Goal: Information Seeking & Learning: Compare options

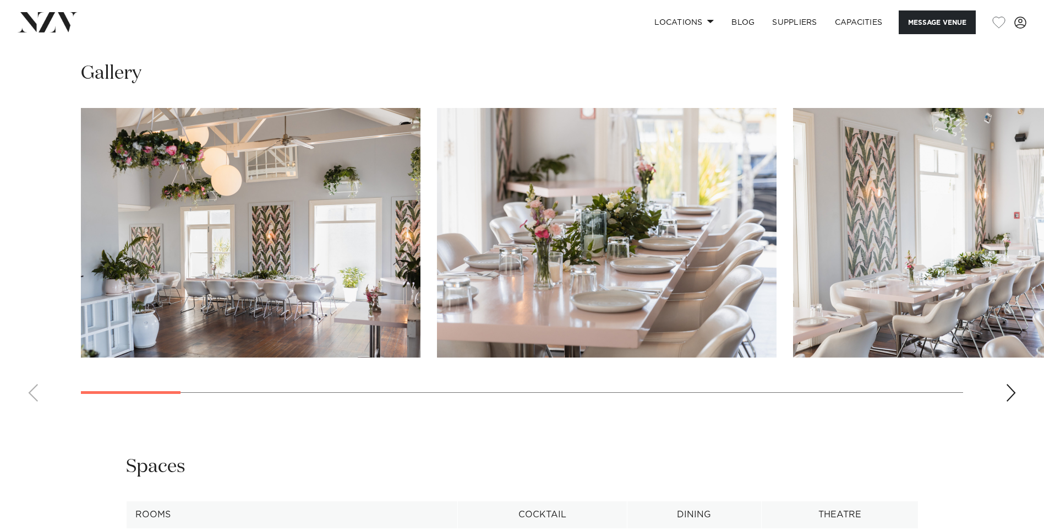
scroll to position [1110, 0]
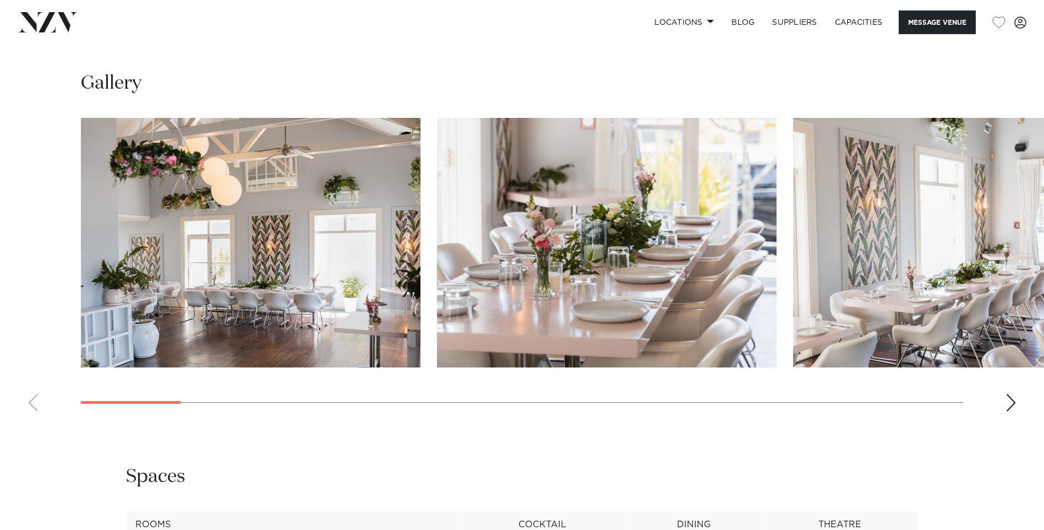
click at [1010, 402] on div "Next slide" at bounding box center [1011, 403] width 11 height 18
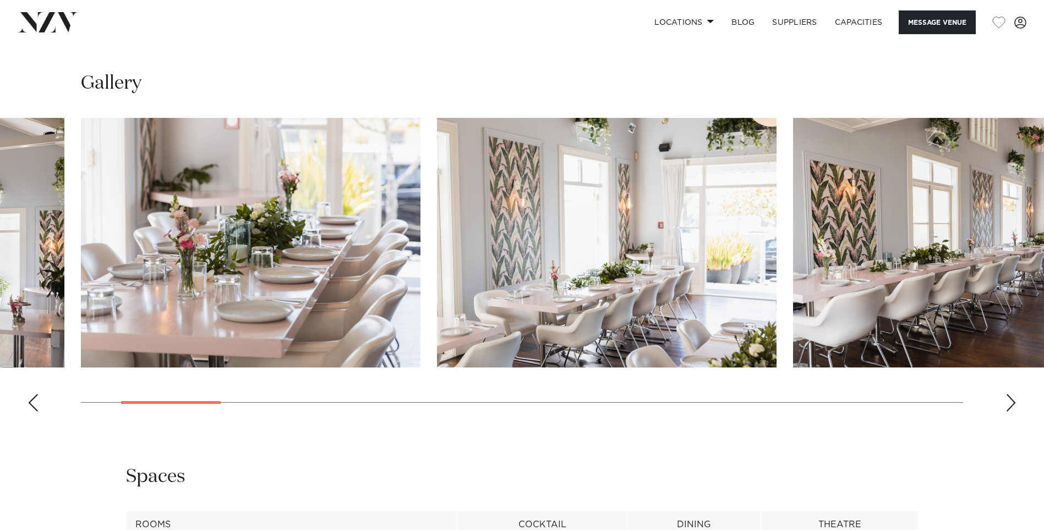
click at [1010, 402] on div "Next slide" at bounding box center [1011, 403] width 11 height 18
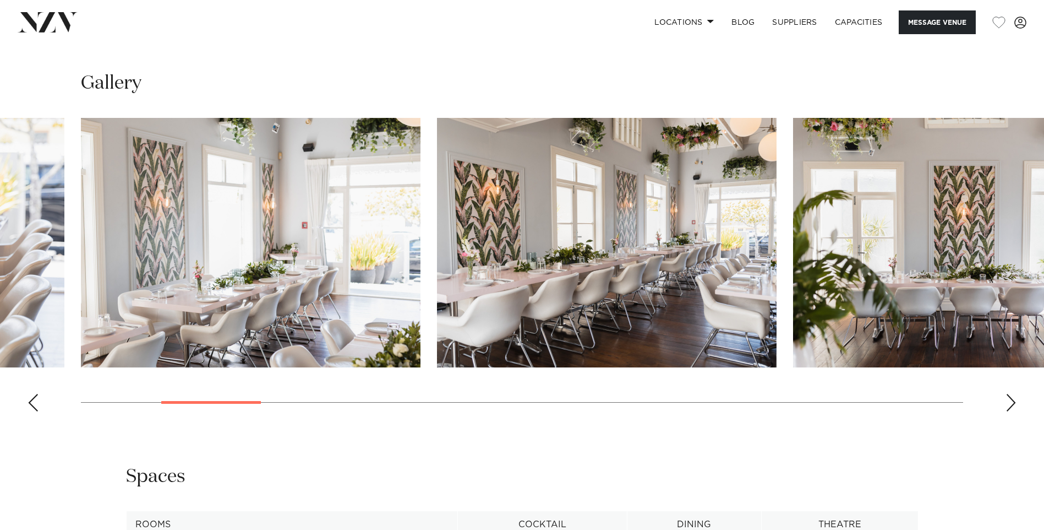
click at [1010, 402] on div "Next slide" at bounding box center [1011, 403] width 11 height 18
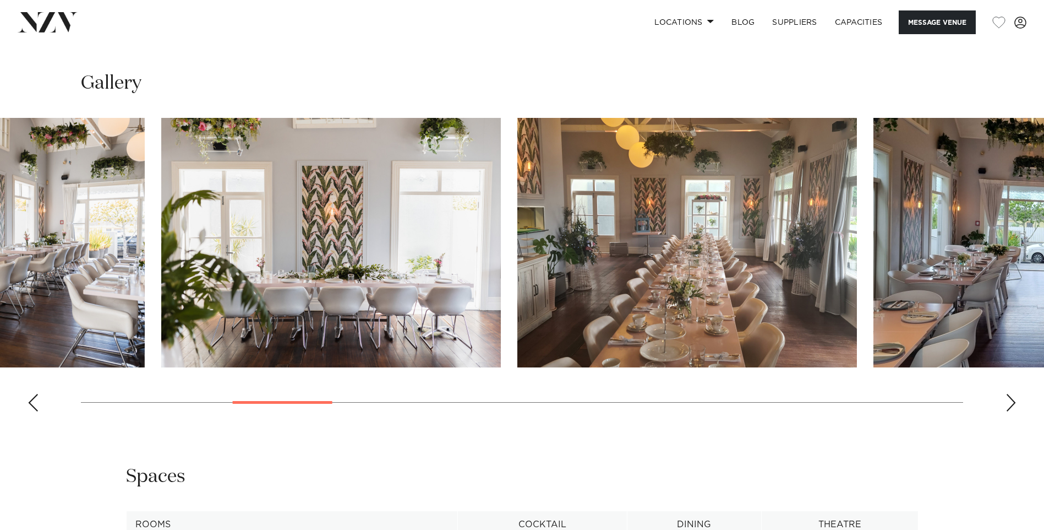
click at [0, 385] on html "Locations Auckland Wellington Christchurch Queenstown Hamilton Northland Bay of…" at bounding box center [522, 100] width 1044 height 2420
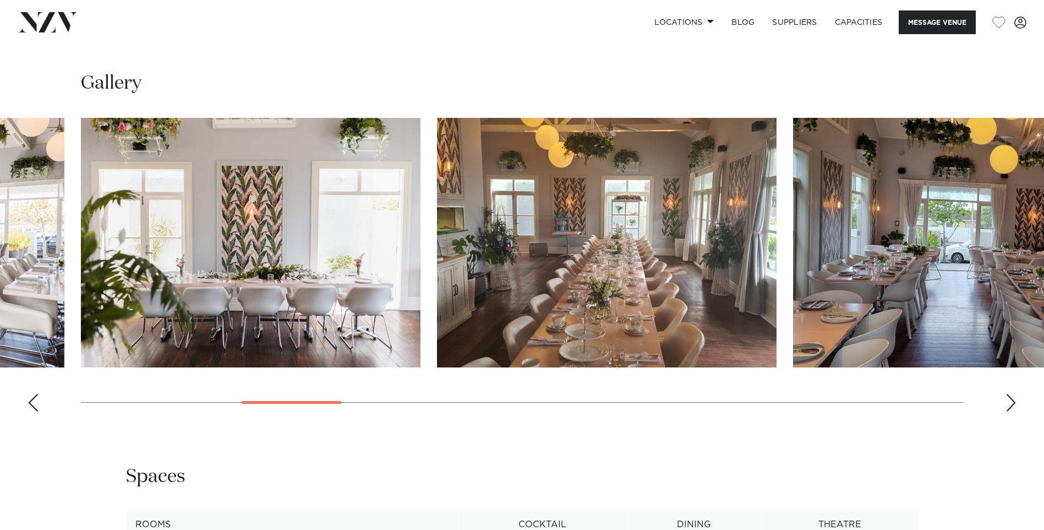
click at [1012, 400] on div "Next slide" at bounding box center [1011, 403] width 11 height 18
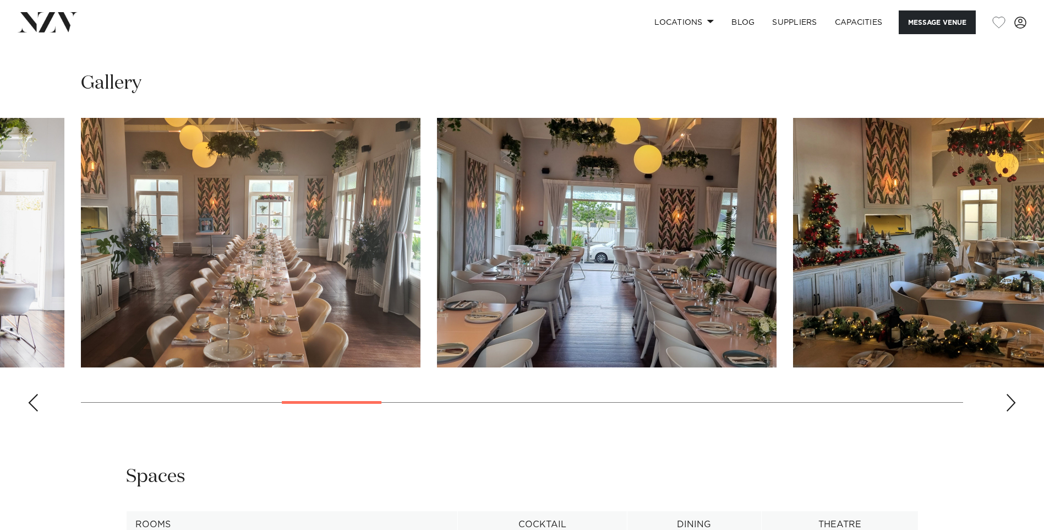
click at [1012, 400] on div "Next slide" at bounding box center [1011, 403] width 11 height 18
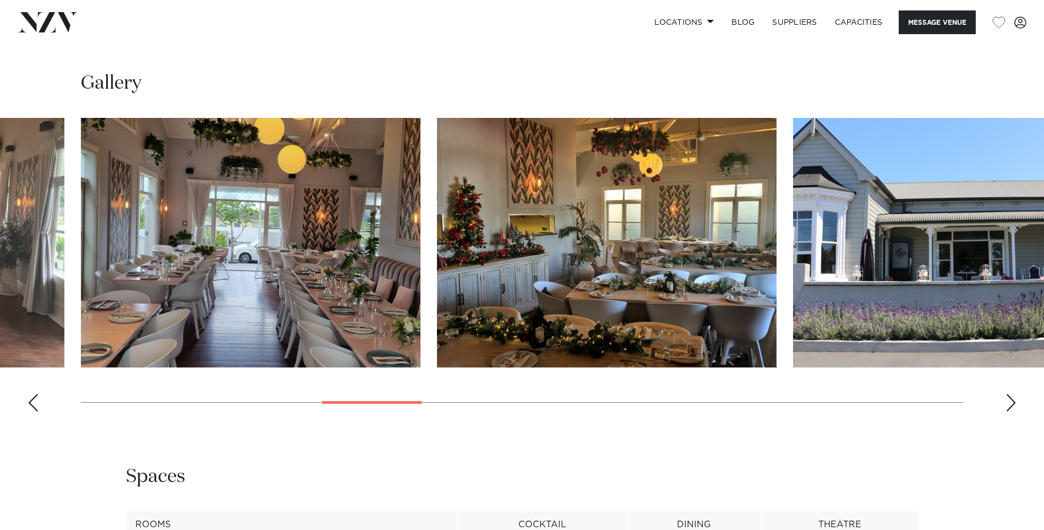
click at [1012, 400] on div "Next slide" at bounding box center [1011, 403] width 11 height 18
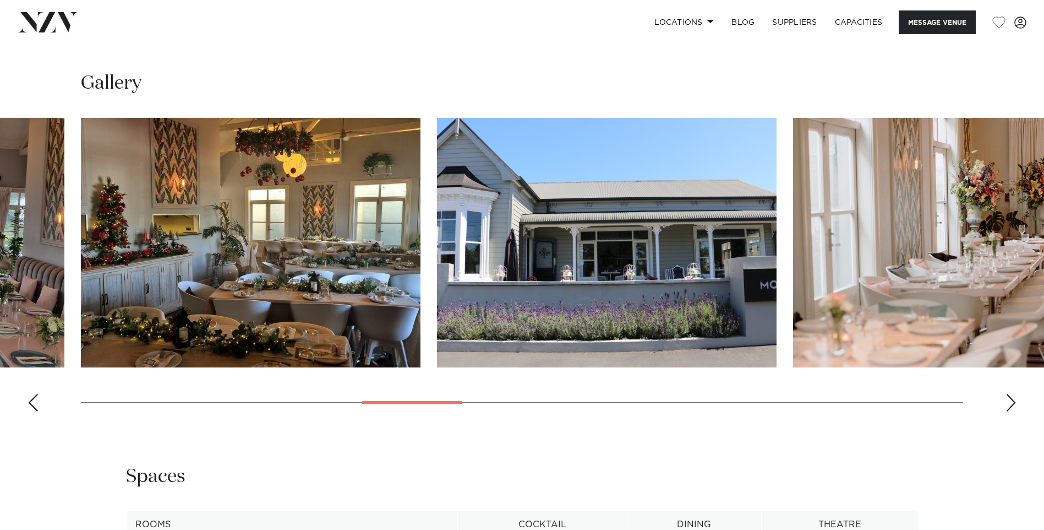
click at [1012, 400] on div "Next slide" at bounding box center [1011, 403] width 11 height 18
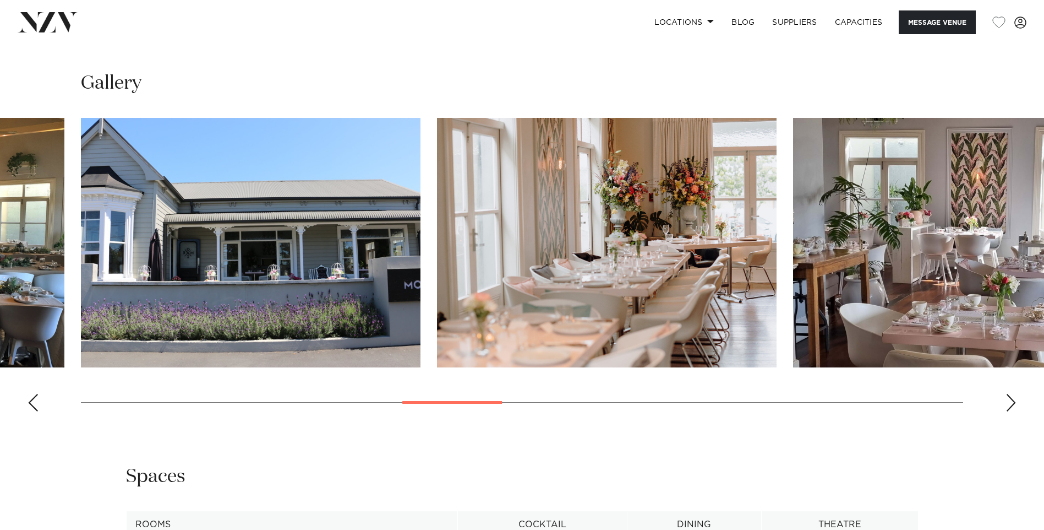
click at [1012, 400] on div "Next slide" at bounding box center [1011, 403] width 11 height 18
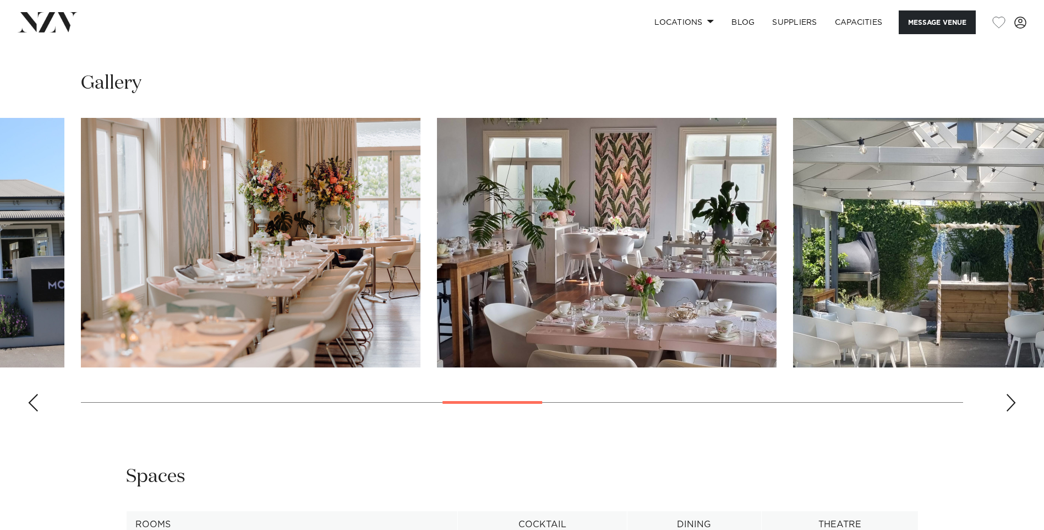
click at [1012, 400] on div "Next slide" at bounding box center [1011, 403] width 11 height 18
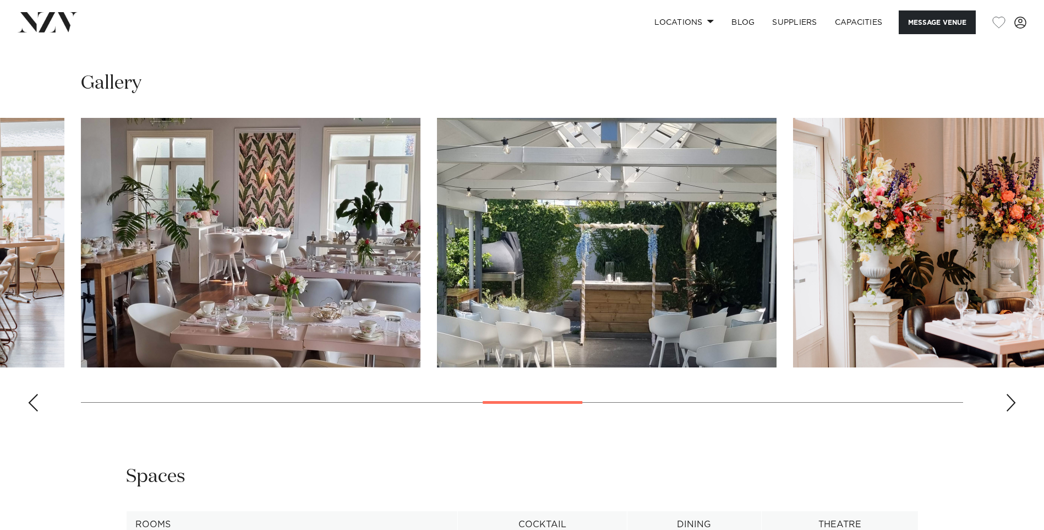
click at [1012, 400] on div "Next slide" at bounding box center [1011, 403] width 11 height 18
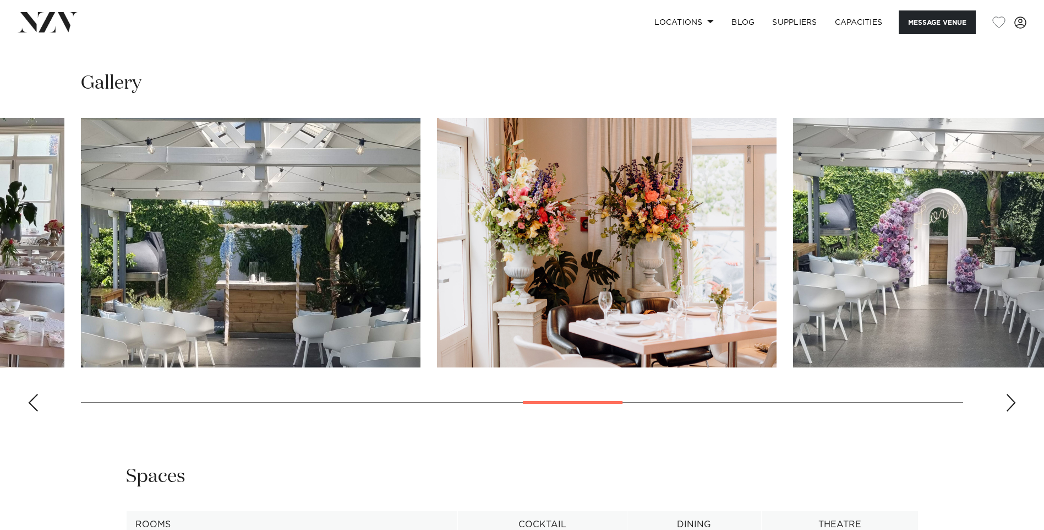
click at [1012, 400] on div "Next slide" at bounding box center [1011, 403] width 11 height 18
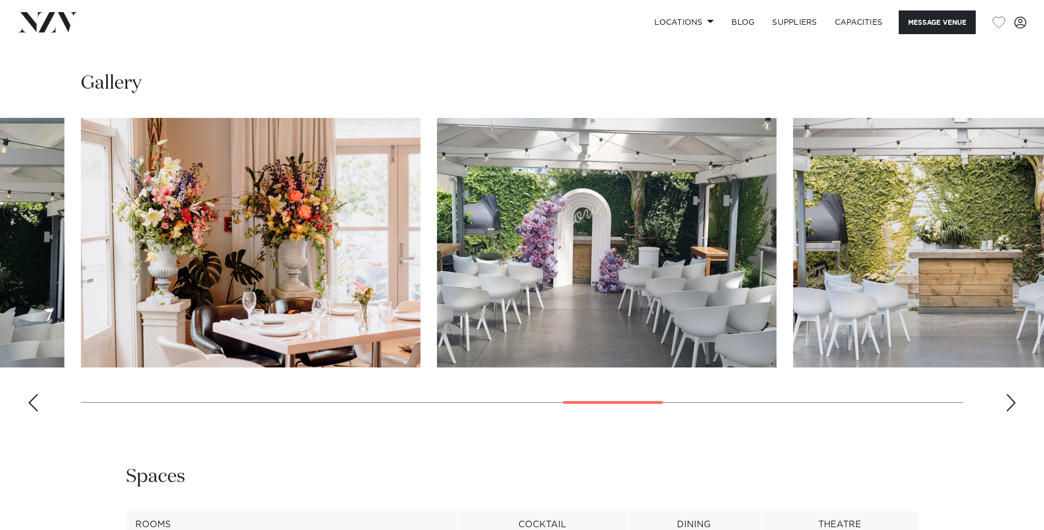
click at [1012, 400] on div "Next slide" at bounding box center [1011, 403] width 11 height 18
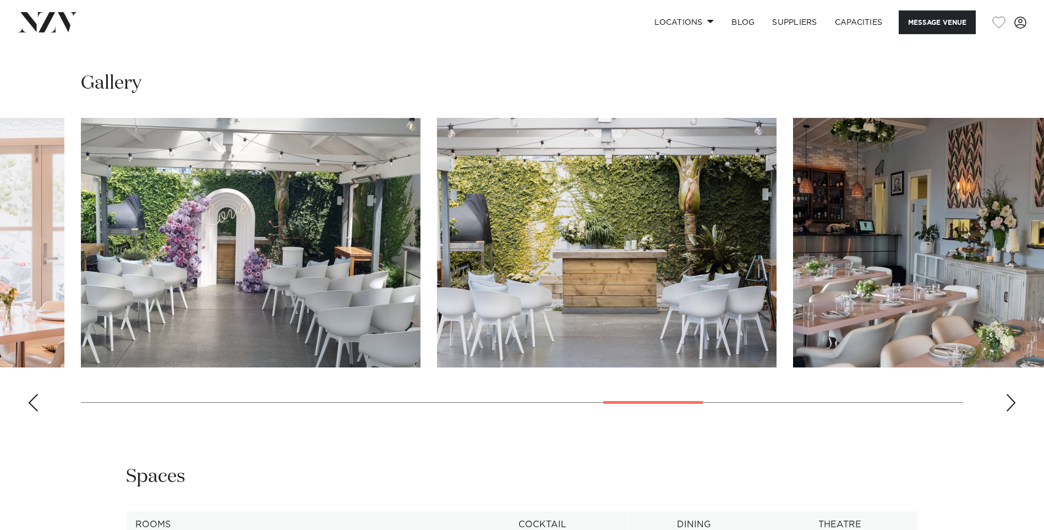
click at [1012, 400] on div "Next slide" at bounding box center [1011, 403] width 11 height 18
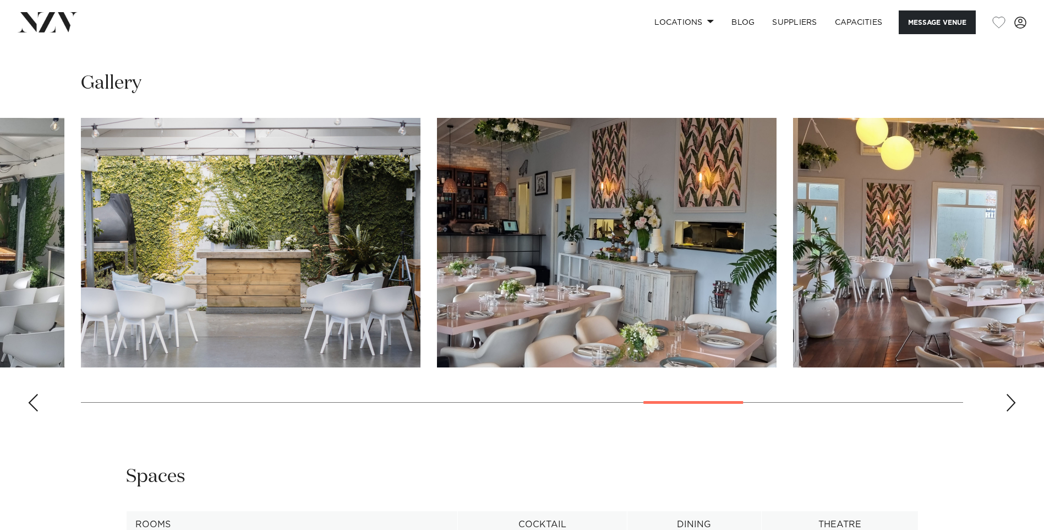
click at [1012, 400] on div "Next slide" at bounding box center [1011, 403] width 11 height 18
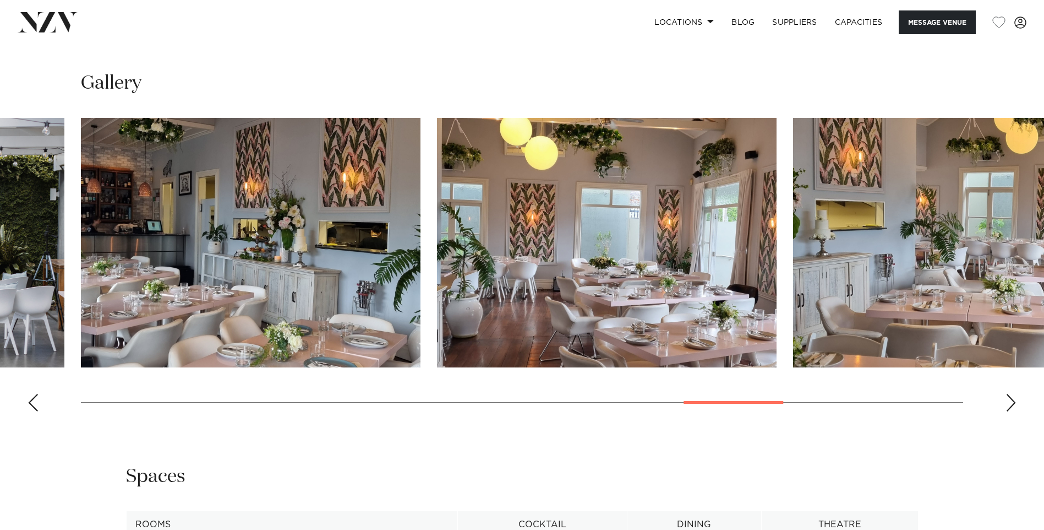
click at [1012, 400] on div "Next slide" at bounding box center [1011, 403] width 11 height 18
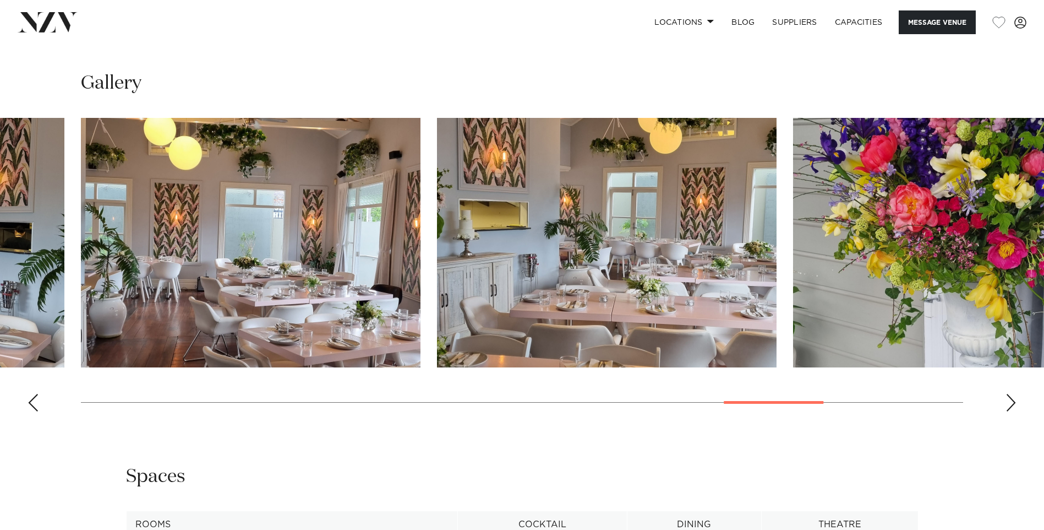
click at [1012, 400] on div "Next slide" at bounding box center [1011, 403] width 11 height 18
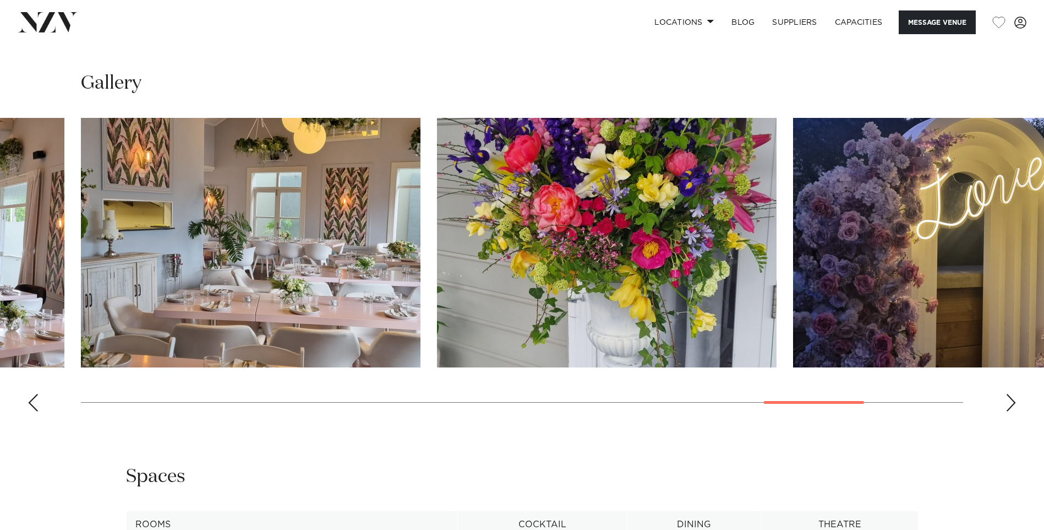
click at [1012, 400] on div "Next slide" at bounding box center [1011, 403] width 11 height 18
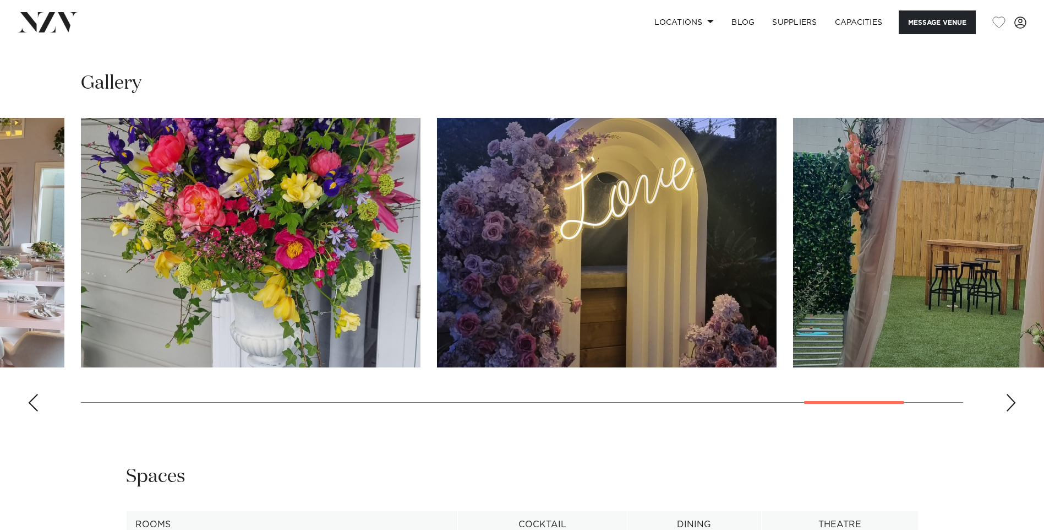
click at [1012, 400] on div "Next slide" at bounding box center [1011, 403] width 11 height 18
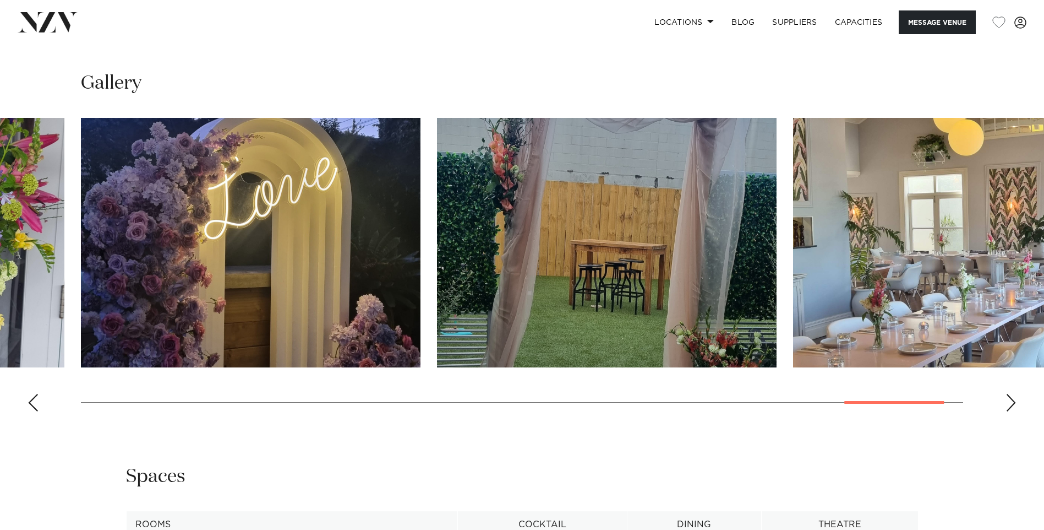
click at [1007, 401] on div "Next slide" at bounding box center [1011, 403] width 11 height 18
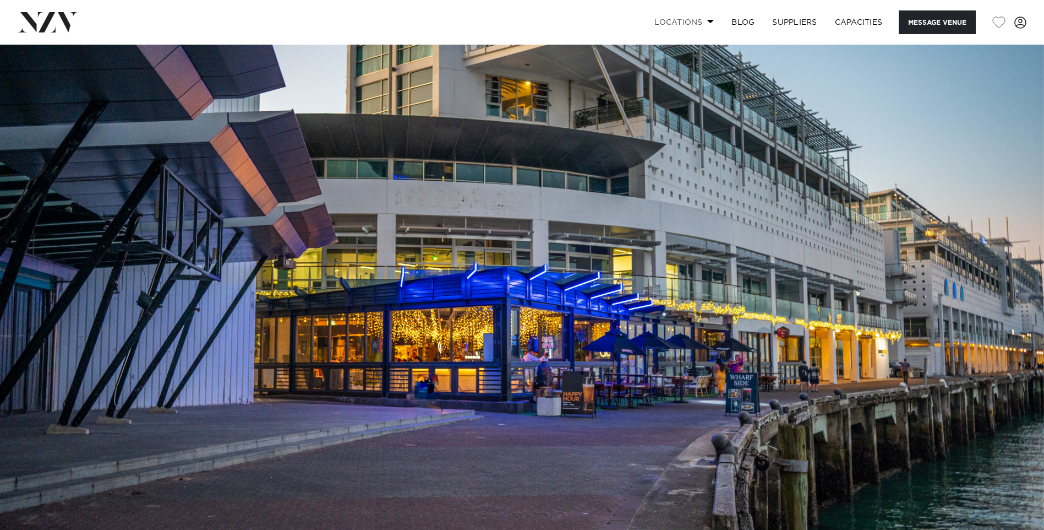
click at [704, 20] on link "Locations" at bounding box center [684, 22] width 77 height 24
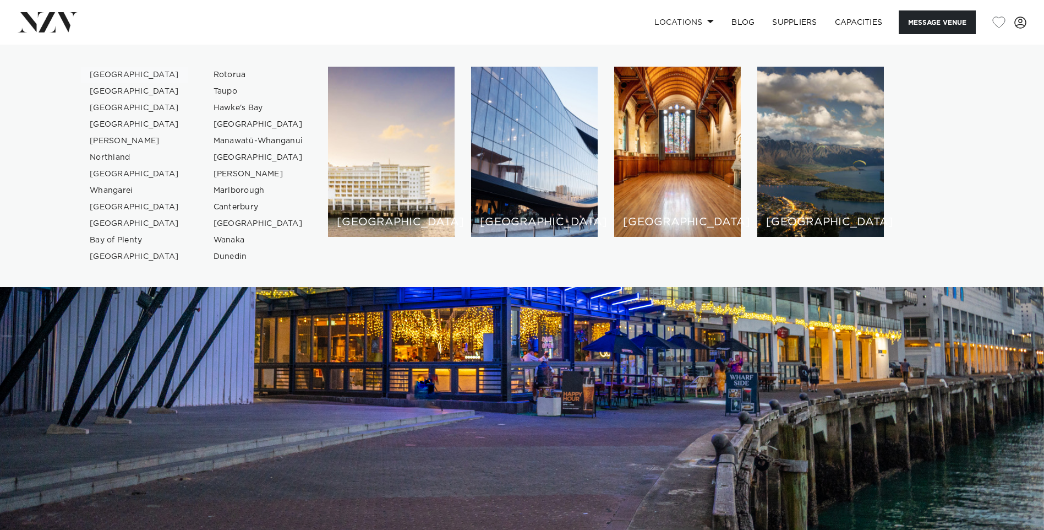
click at [107, 74] on link "[GEOGRAPHIC_DATA]" at bounding box center [134, 75] width 107 height 17
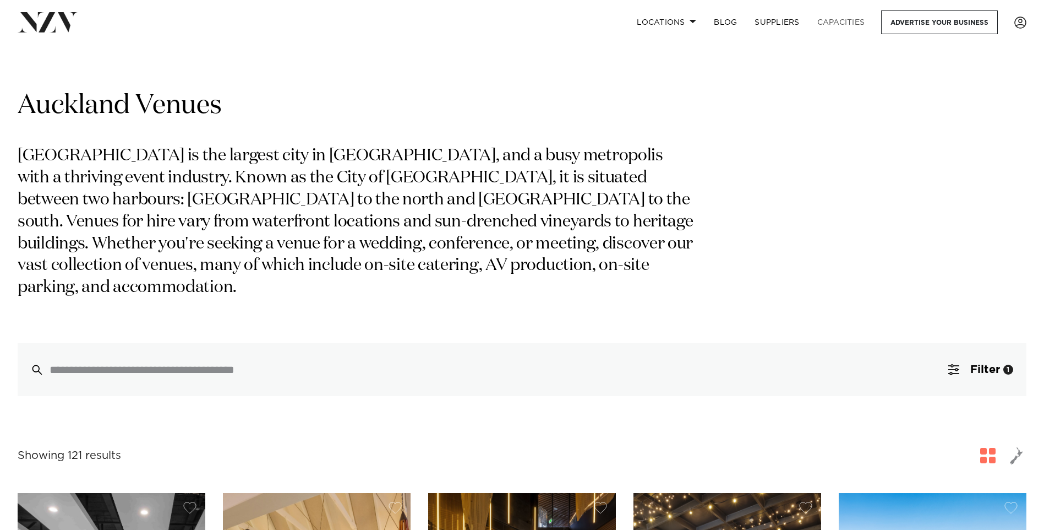
click at [843, 20] on link "Capacities" at bounding box center [842, 22] width 66 height 24
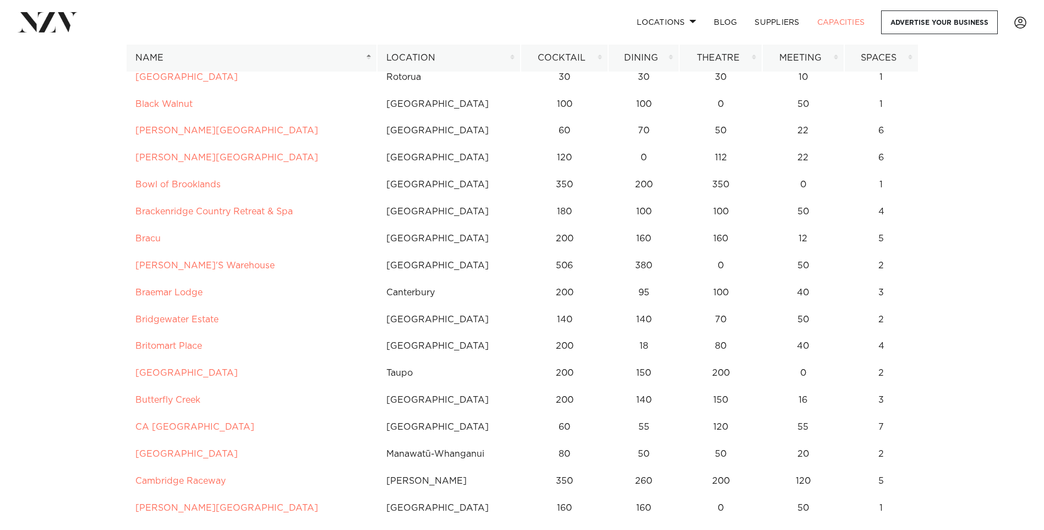
scroll to position [826, 0]
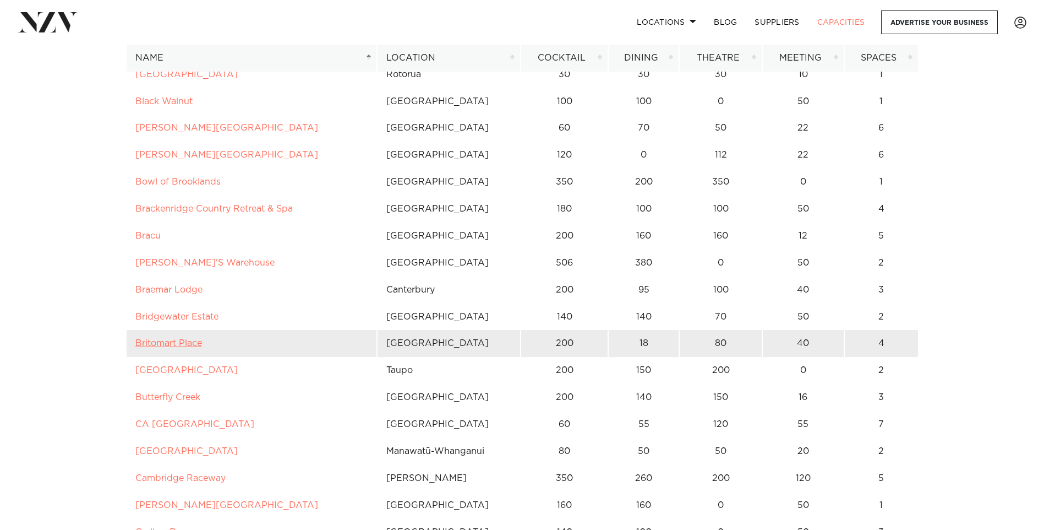
click at [161, 339] on link "Britomart Place" at bounding box center [168, 343] width 67 height 9
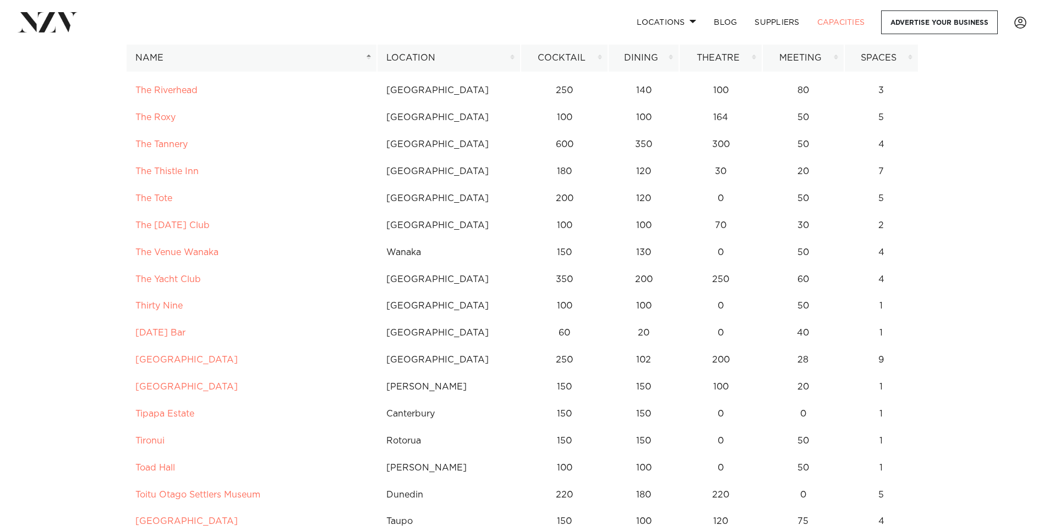
scroll to position [7323, 0]
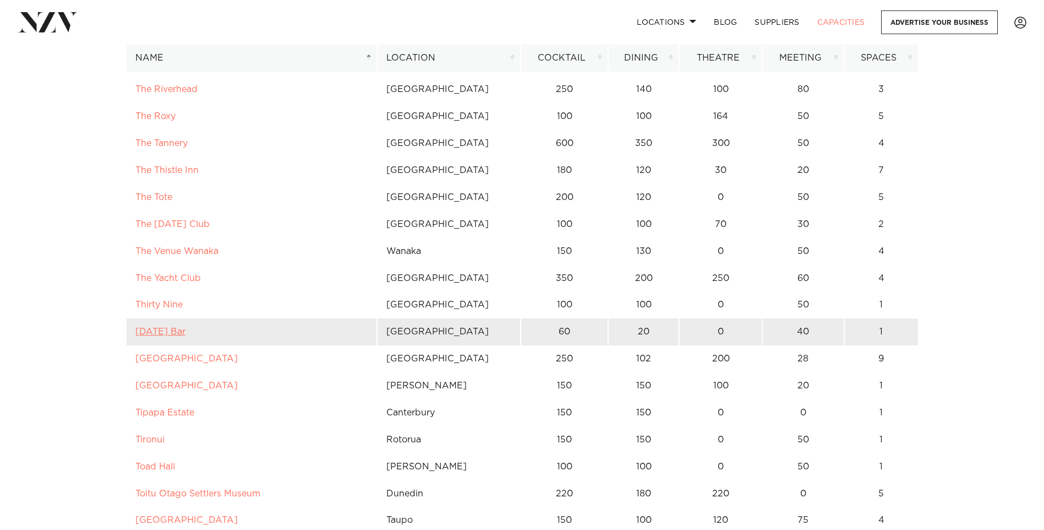
click at [171, 328] on link "Thursday Bar" at bounding box center [160, 331] width 50 height 9
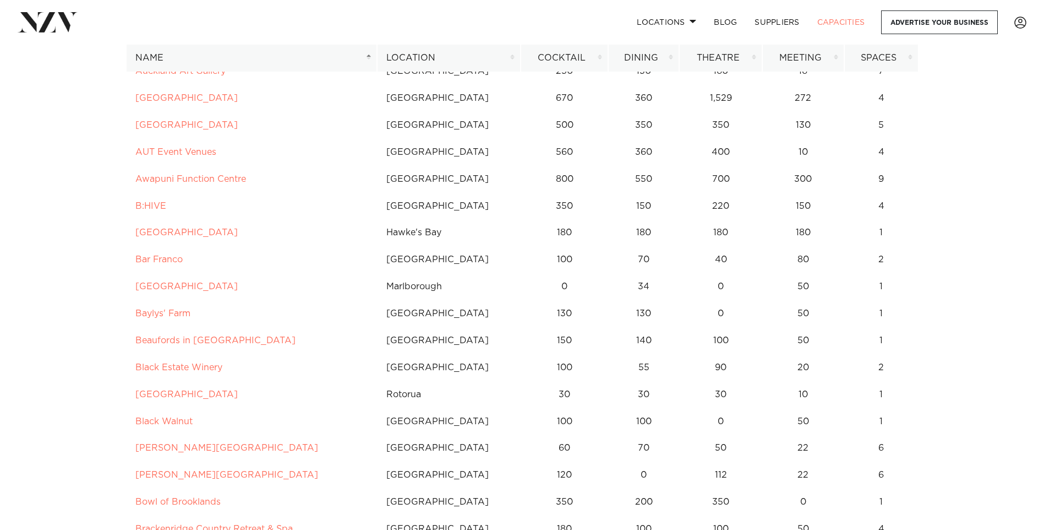
scroll to position [0, 0]
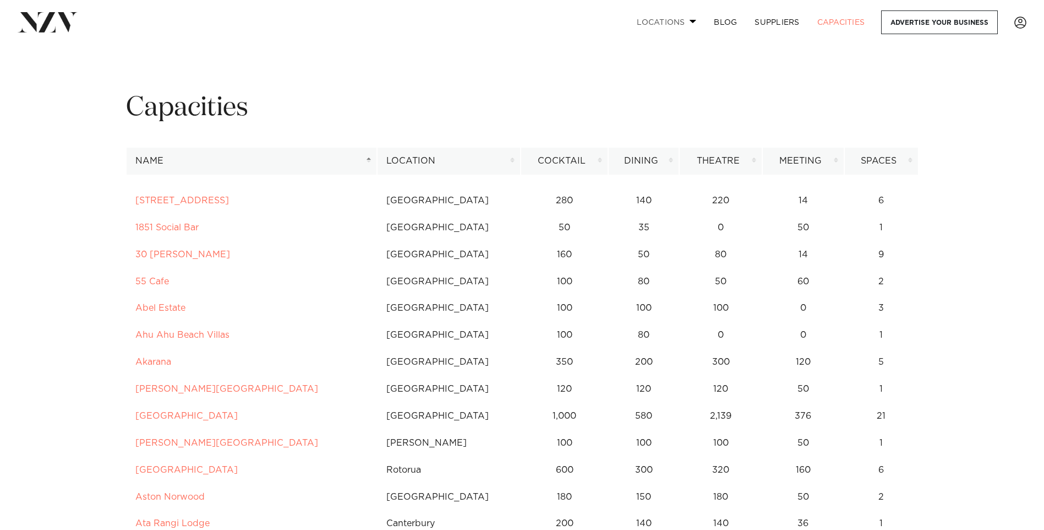
click at [672, 23] on link "Locations" at bounding box center [666, 22] width 77 height 24
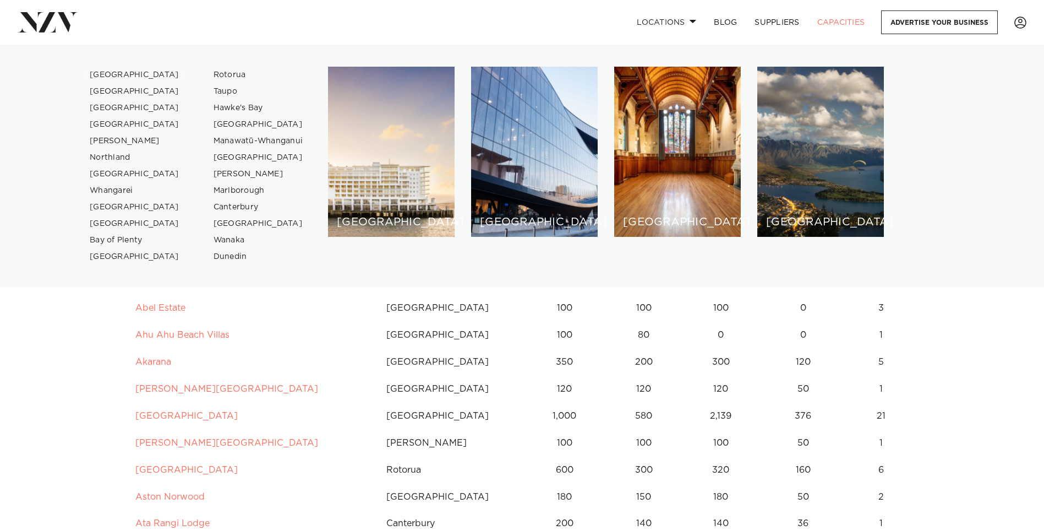
click at [110, 76] on link "[GEOGRAPHIC_DATA]" at bounding box center [134, 75] width 107 height 17
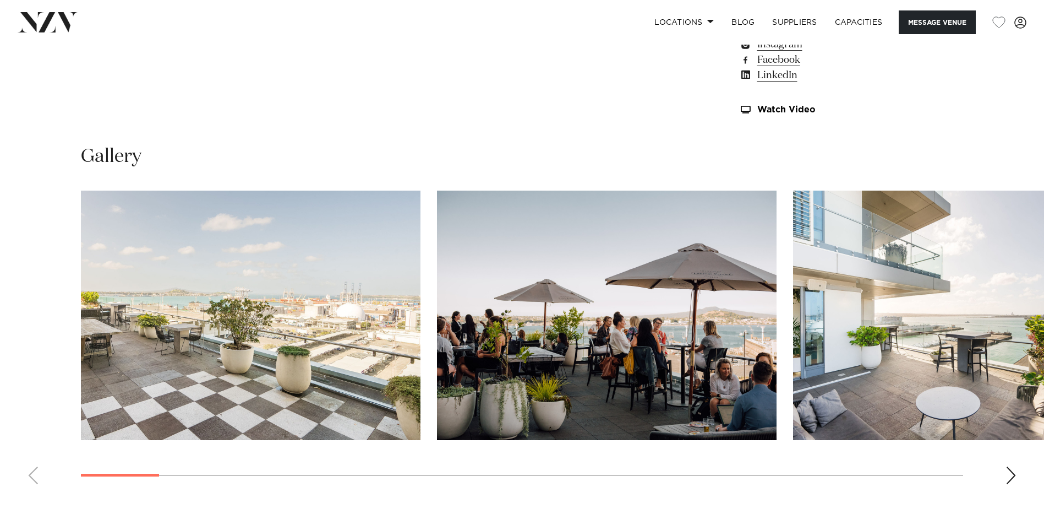
scroll to position [1101, 0]
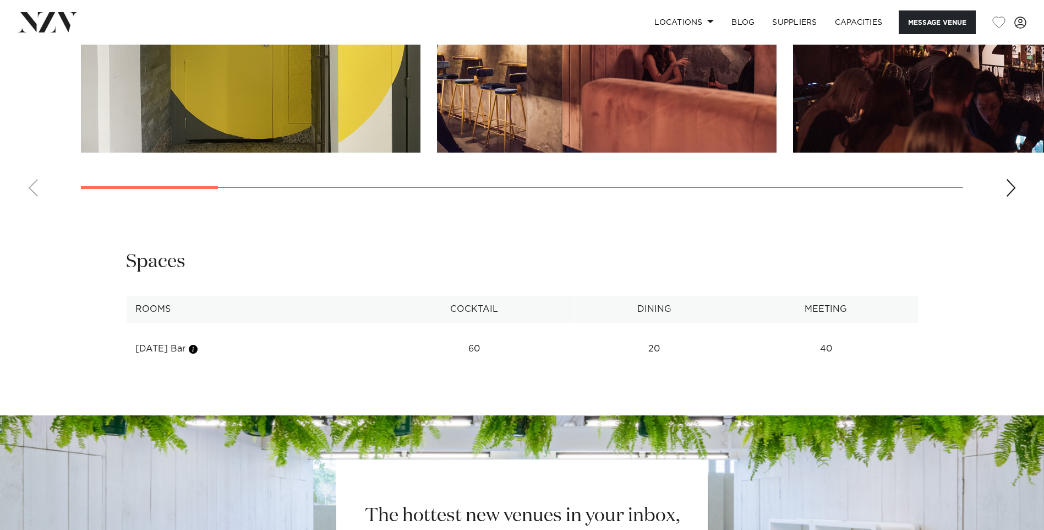
scroll to position [1266, 0]
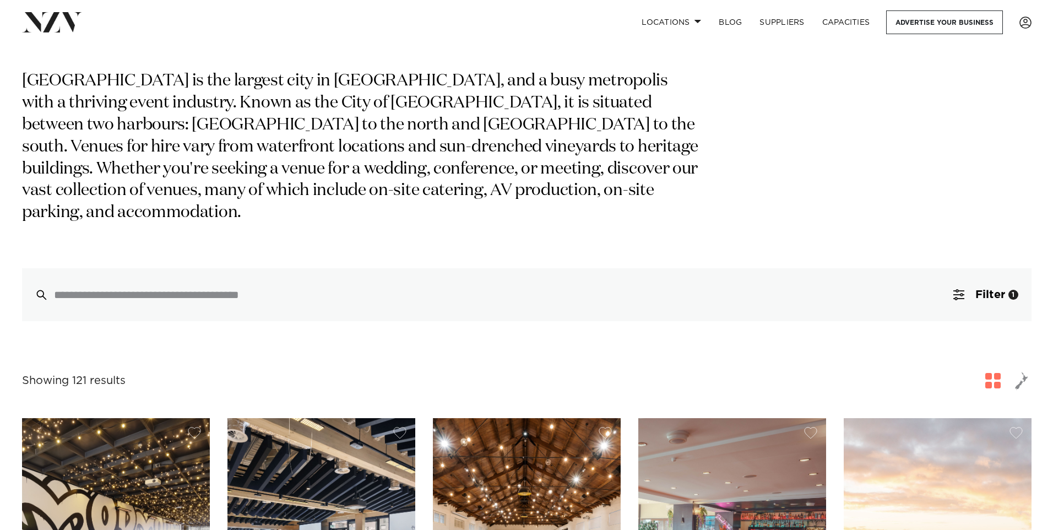
scroll to position [275, 0]
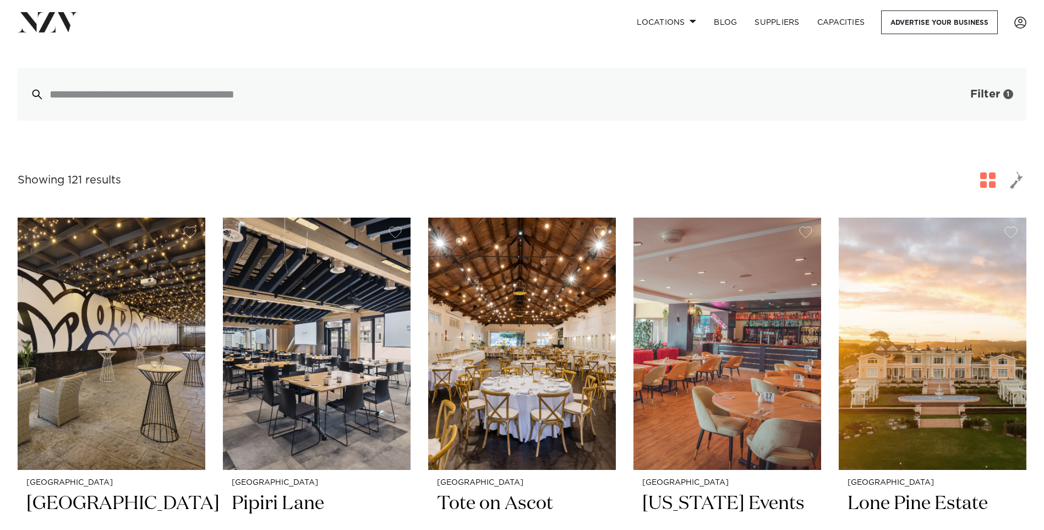
click at [978, 89] on span "Filter" at bounding box center [986, 94] width 30 height 11
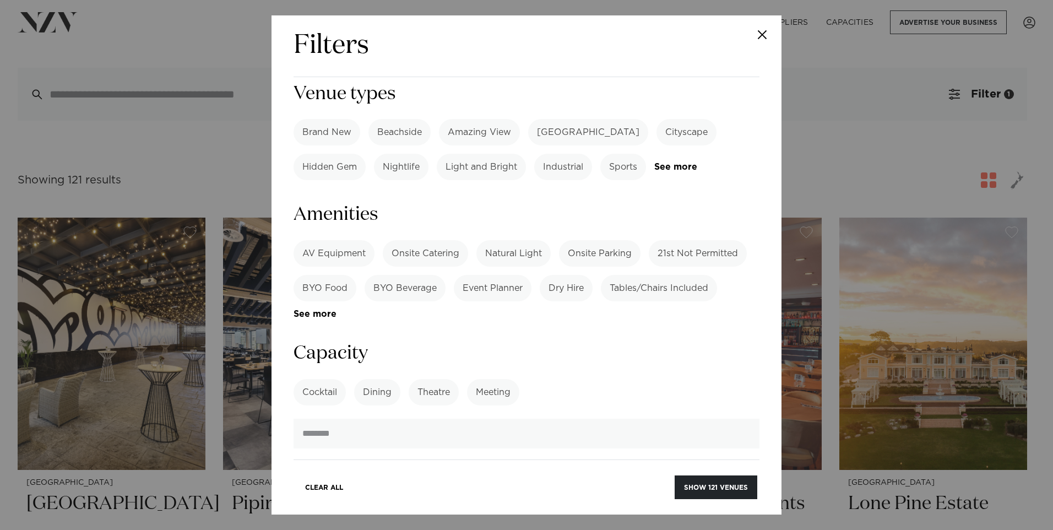
scroll to position [684, 0]
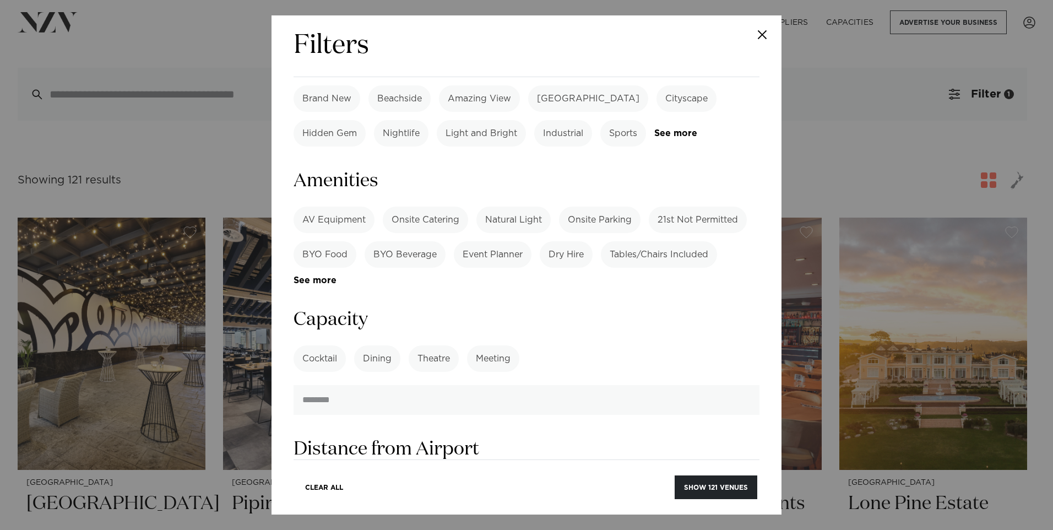
click at [377, 345] on label "Dining" at bounding box center [377, 358] width 46 height 26
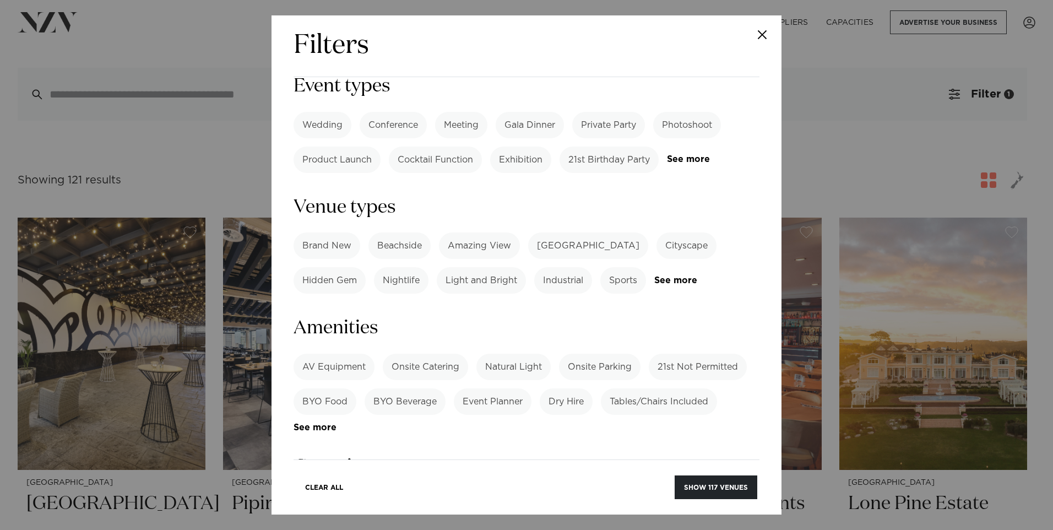
scroll to position [519, 0]
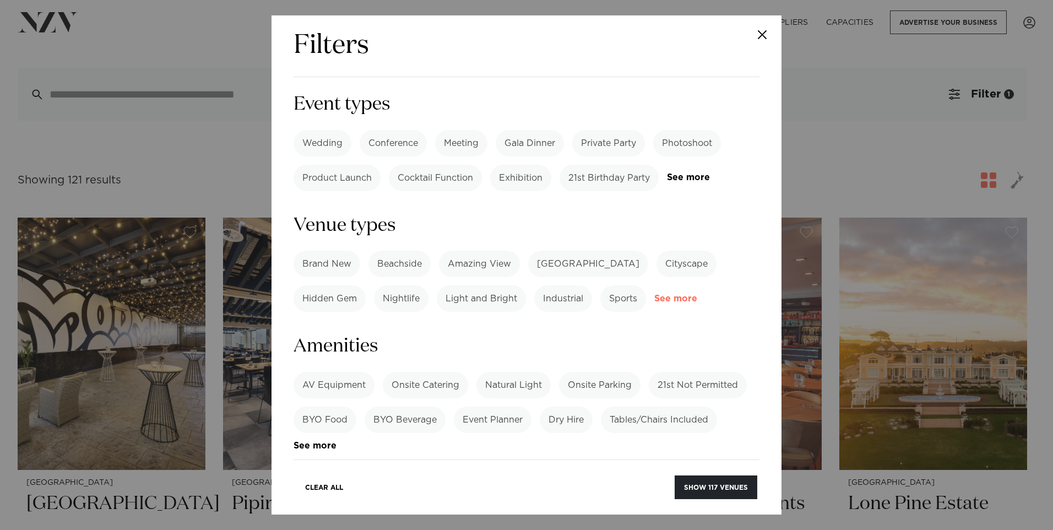
click at [675, 294] on link "See more" at bounding box center [697, 298] width 86 height 9
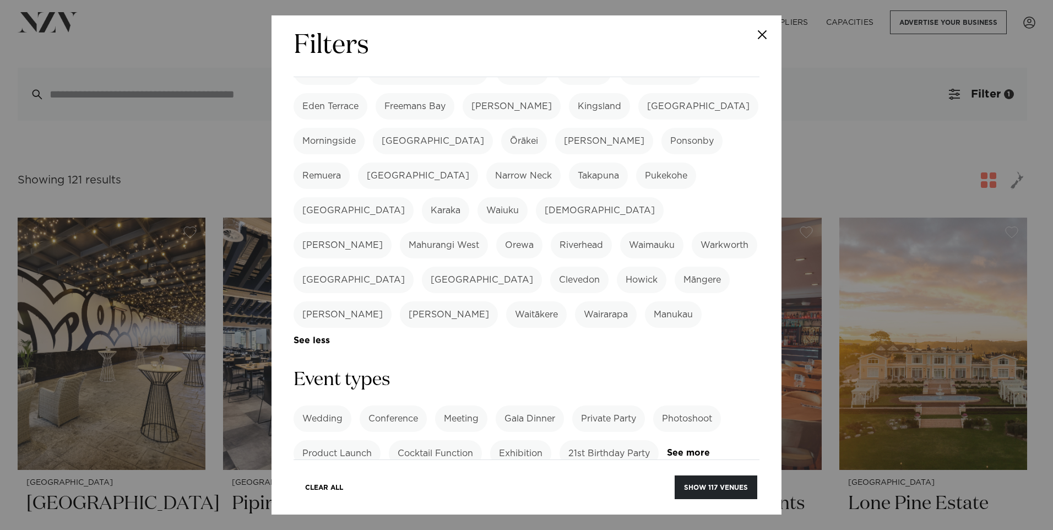
scroll to position [188, 0]
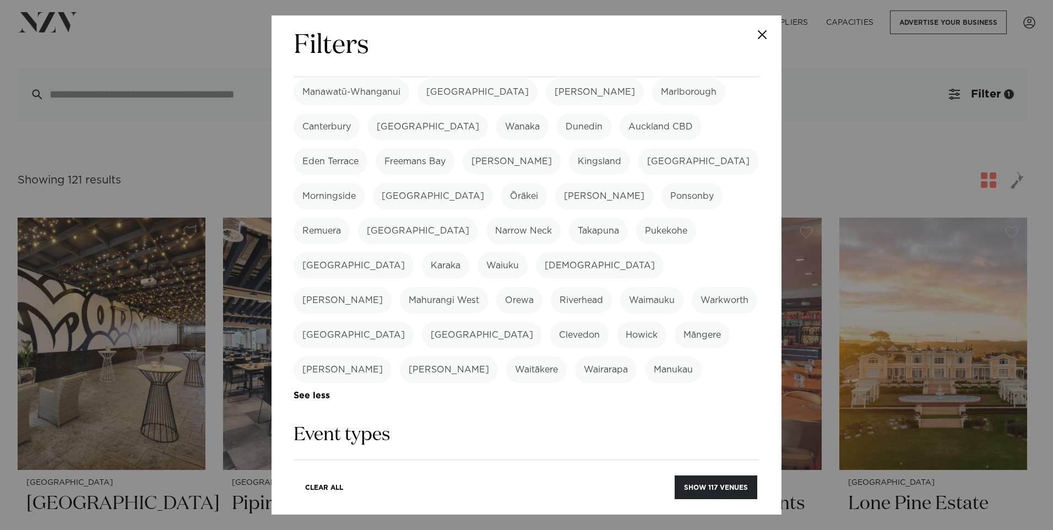
click at [617, 460] on label "Private Party" at bounding box center [608, 473] width 73 height 26
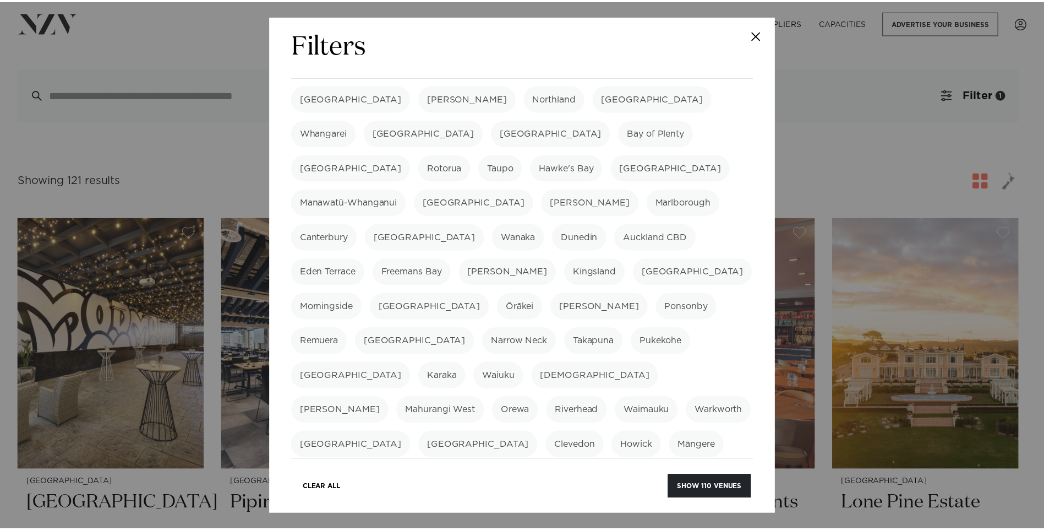
scroll to position [23, 0]
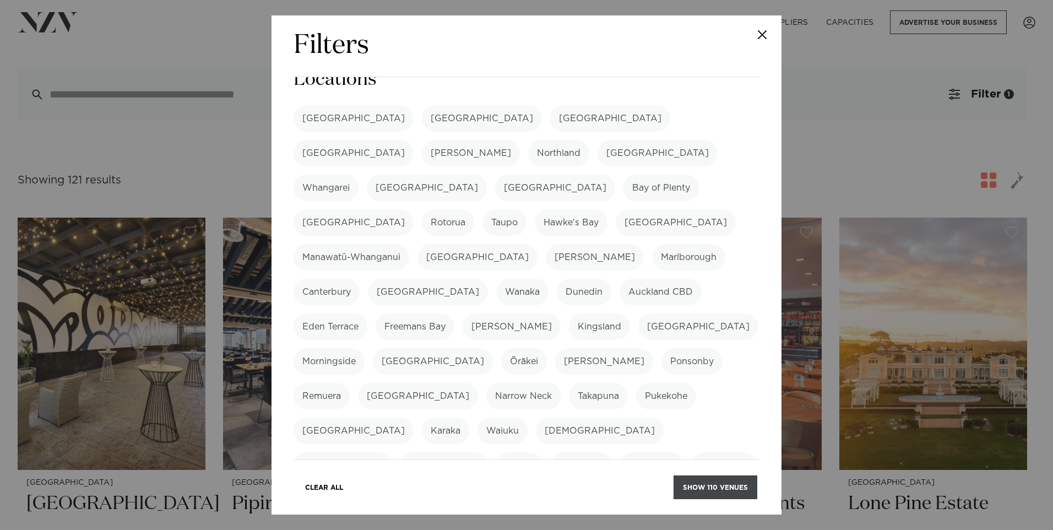
click at [730, 490] on button "Show 110 venues" at bounding box center [715, 487] width 84 height 24
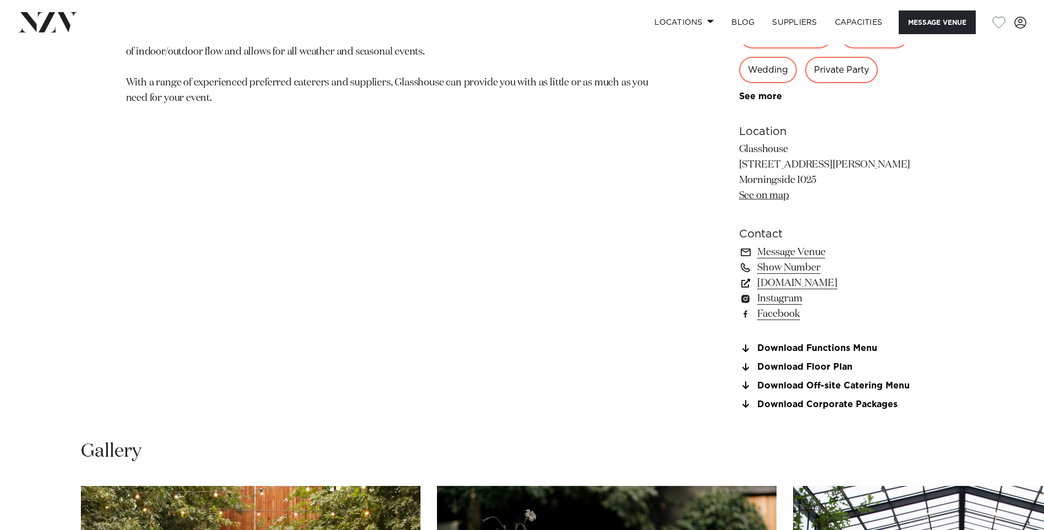
scroll to position [606, 0]
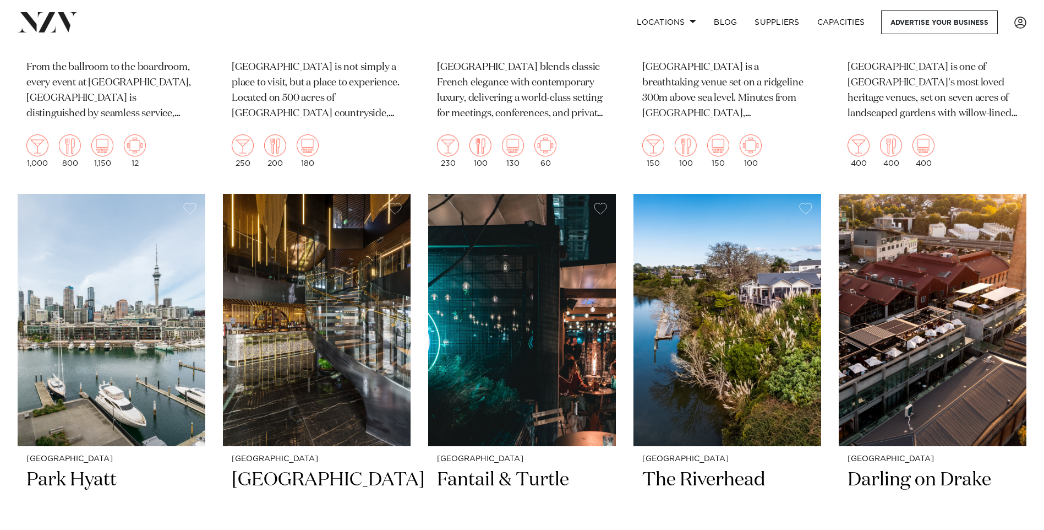
scroll to position [1101, 0]
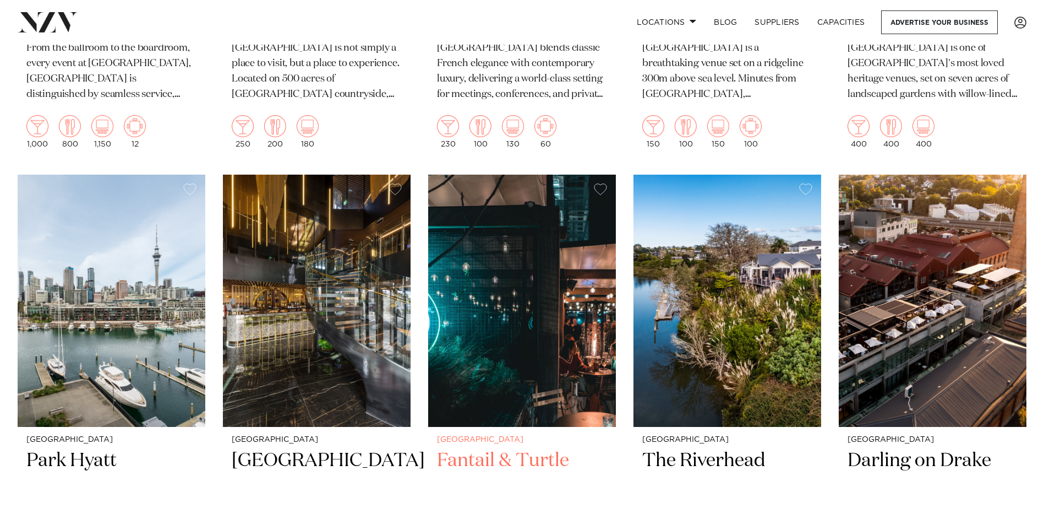
click at [526, 462] on h2 "Fantail & Turtle" at bounding box center [522, 485] width 170 height 74
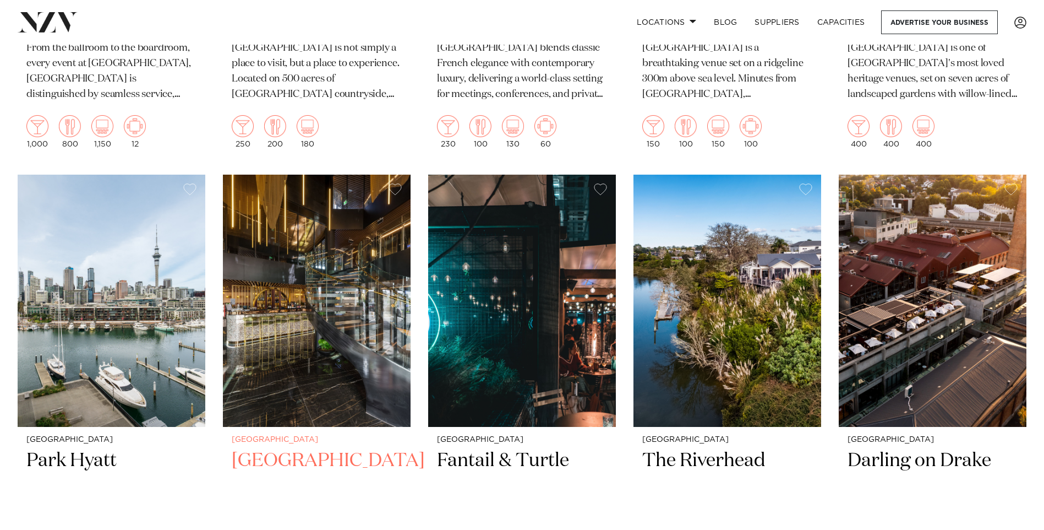
click at [273, 454] on h2 "SOHO Hotel Auckland" at bounding box center [317, 485] width 170 height 74
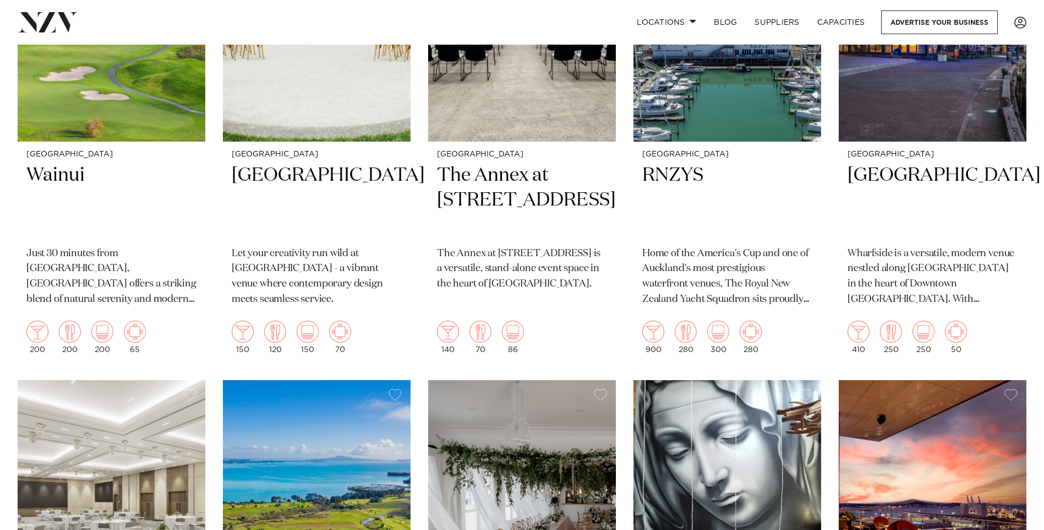
scroll to position [3028, 0]
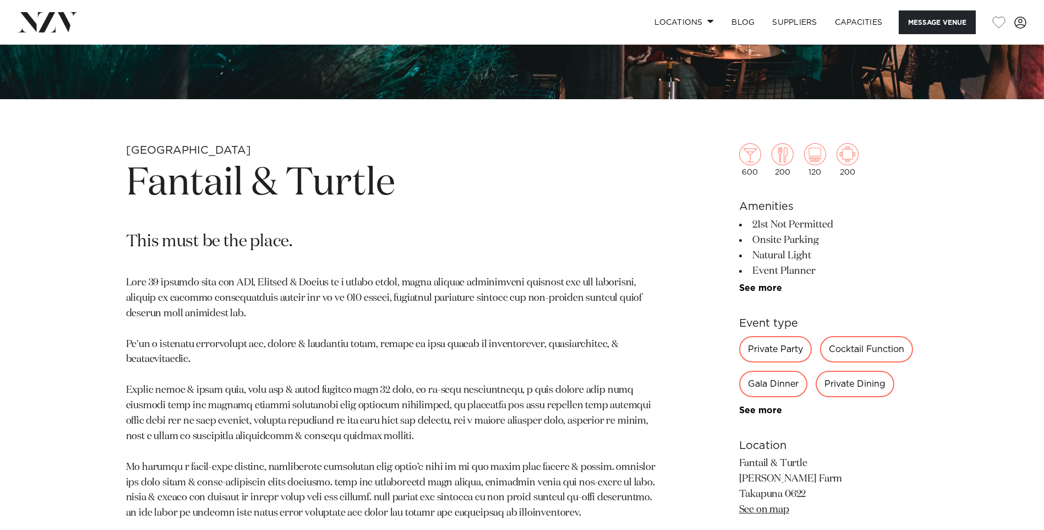
scroll to position [440, 0]
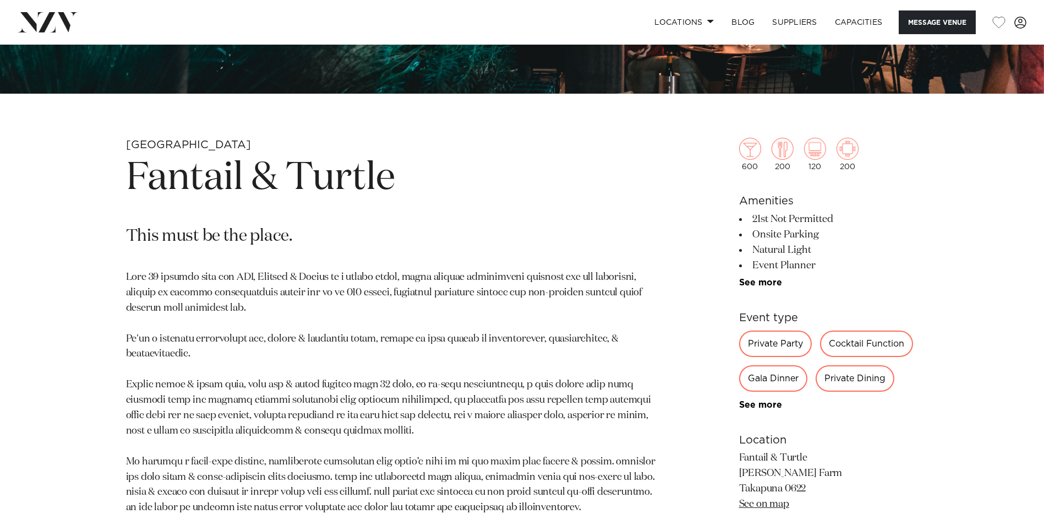
click at [849, 378] on div "Private Dining" at bounding box center [855, 378] width 79 height 26
click at [845, 379] on div "Private Dining" at bounding box center [855, 378] width 79 height 26
click at [835, 383] on div "Private Dining" at bounding box center [855, 378] width 79 height 26
click at [861, 385] on div "Private Dining" at bounding box center [855, 378] width 79 height 26
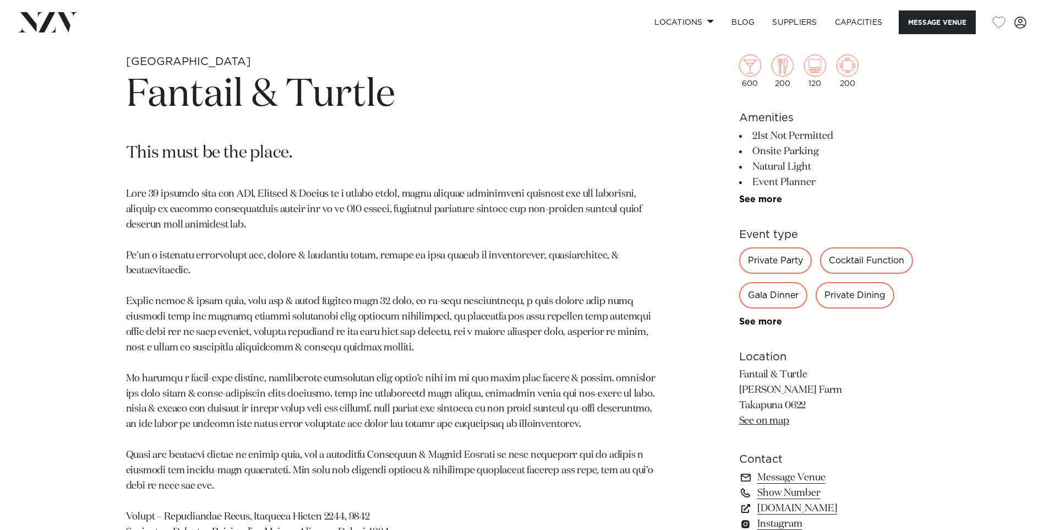
scroll to position [606, 0]
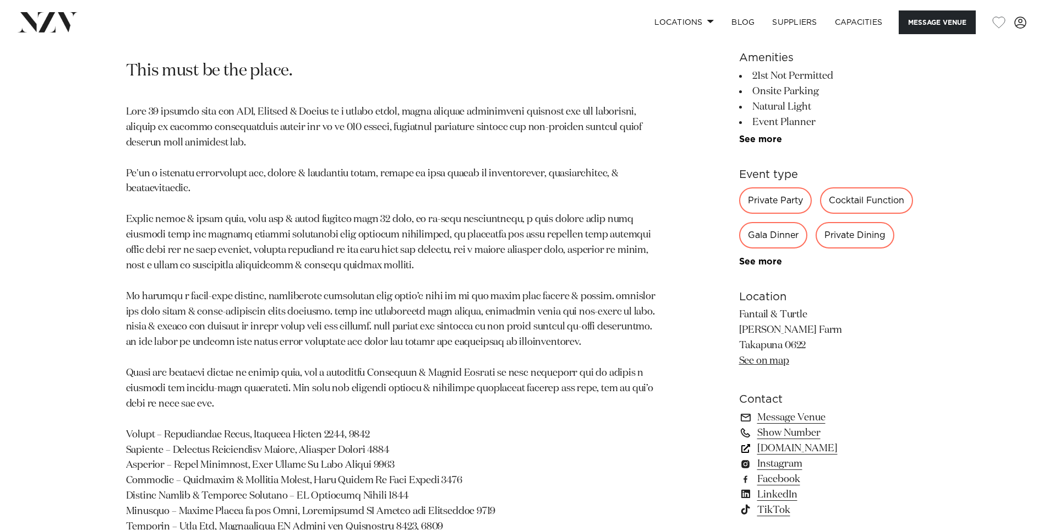
click at [799, 444] on link "www.fantailandturtle.co.nz" at bounding box center [828, 447] width 179 height 15
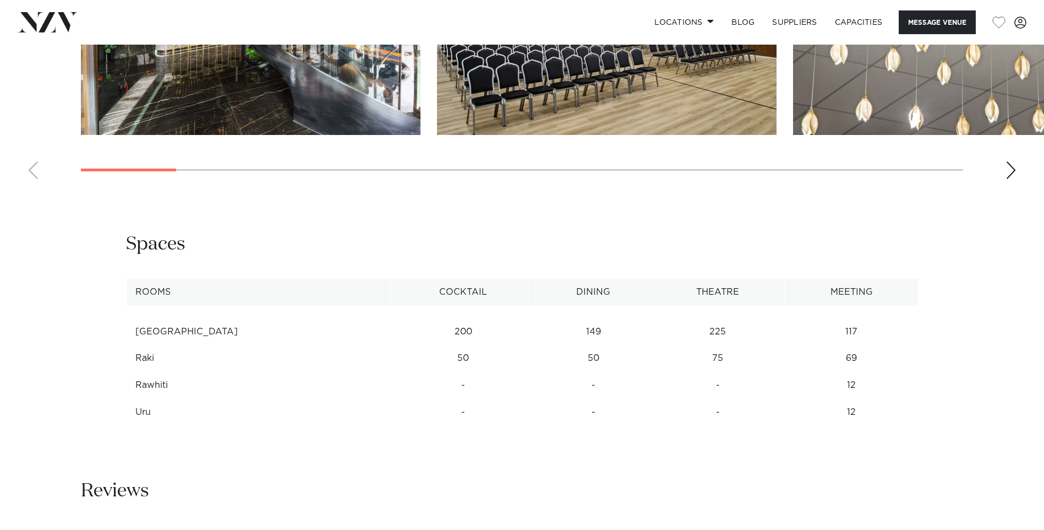
scroll to position [1156, 0]
